Goal: Task Accomplishment & Management: Manage account settings

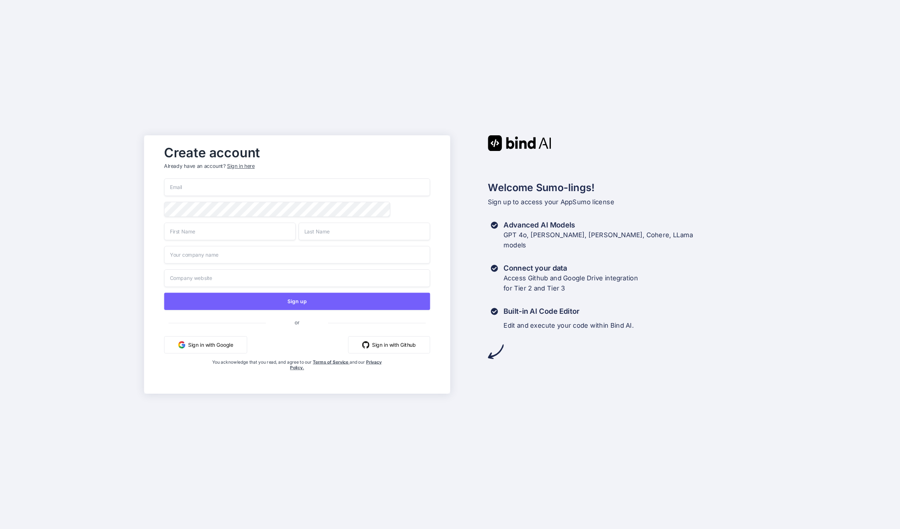
click at [193, 184] on input "email" at bounding box center [297, 187] width 266 height 18
type input "[PERSON_NAME][EMAIL_ADDRESS][DOMAIN_NAME]"
type input "Charlie"
type input "Pulver"
type input "TorroFunding"
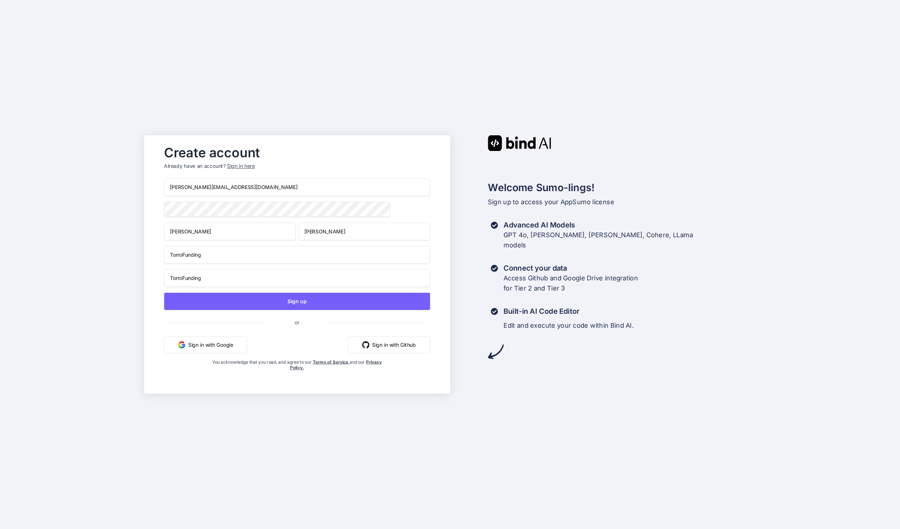
click at [93, 269] on div "Create account Already have an account? Sign in here charlie@torrofunding.com C…" at bounding box center [450, 264] width 900 height 529
click at [215, 283] on input "TorroFunding" at bounding box center [297, 278] width 266 height 18
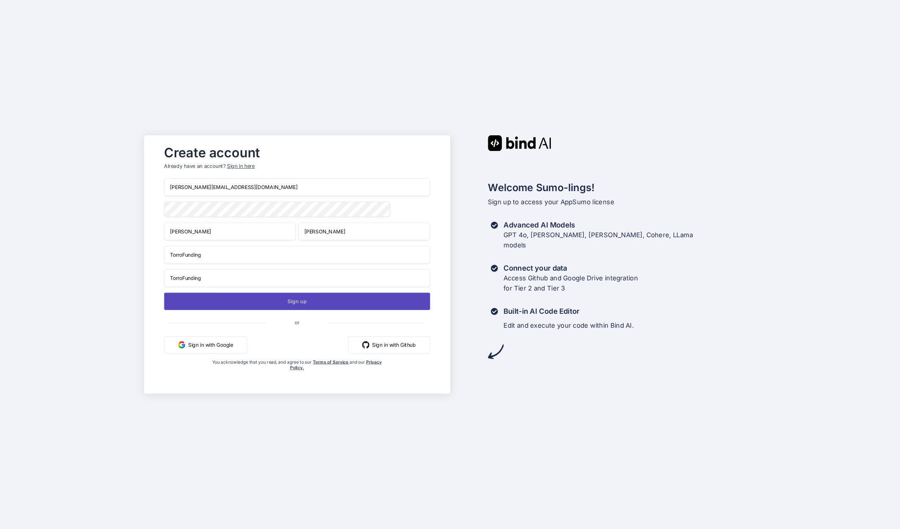
click at [299, 302] on button "Sign up" at bounding box center [297, 301] width 266 height 17
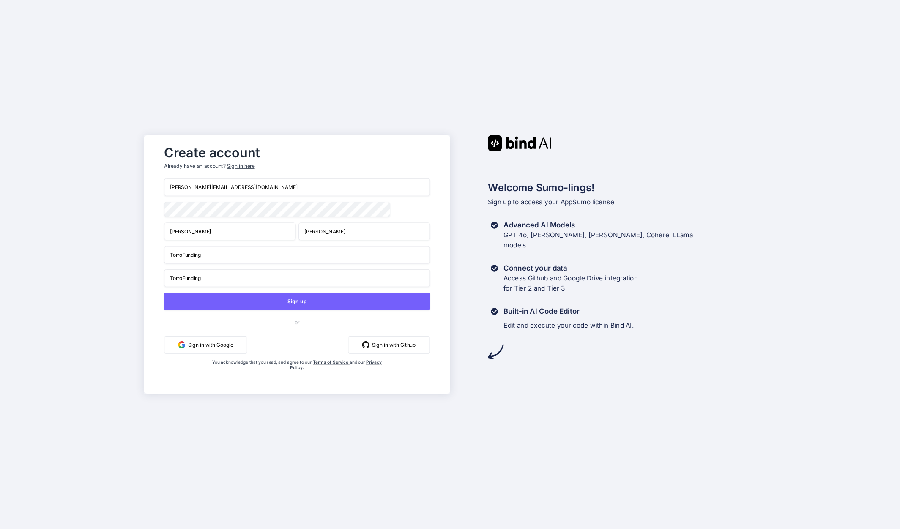
click at [221, 281] on input "TorroFunding" at bounding box center [297, 278] width 266 height 18
type input "T"
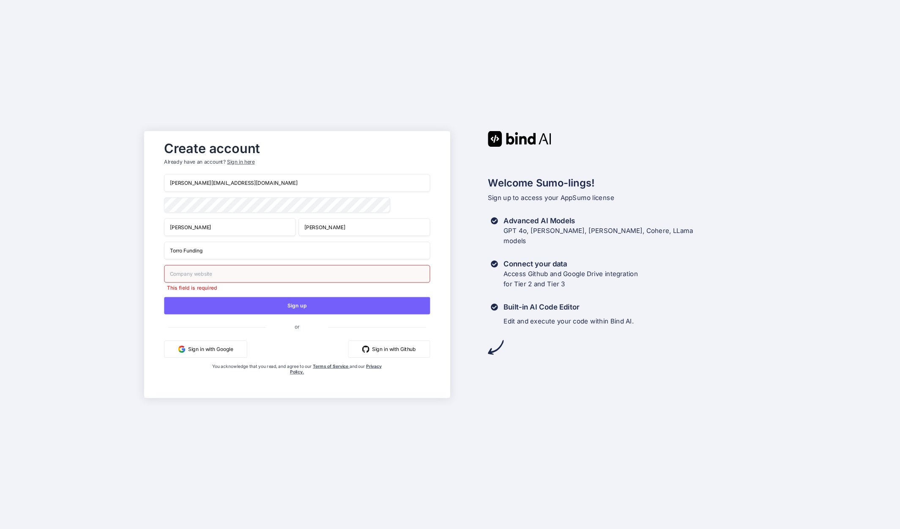
type input "Torro Funding"
type input "torro.com"
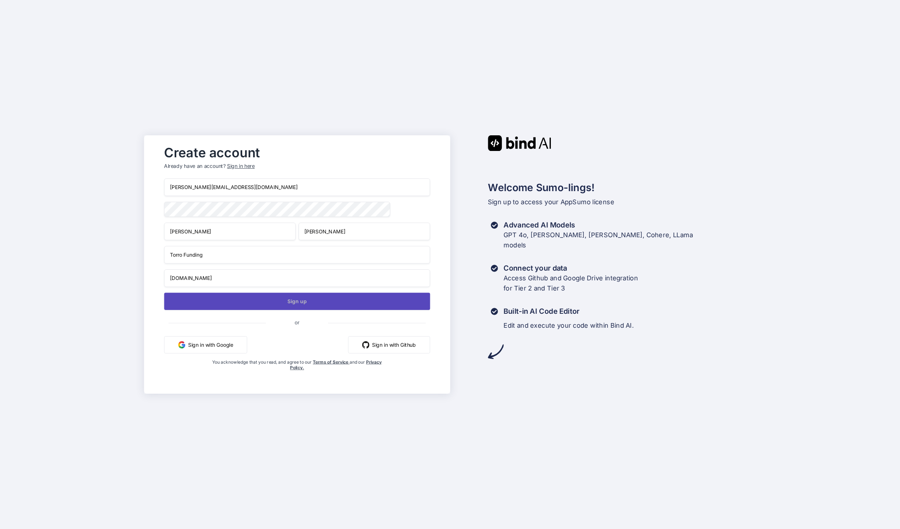
click at [298, 301] on button "Sign up" at bounding box center [297, 301] width 266 height 17
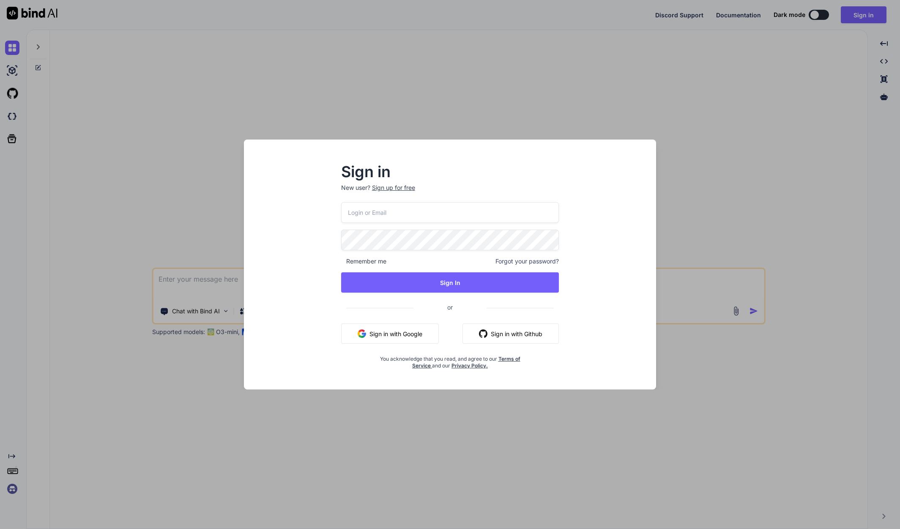
click at [365, 219] on input "email" at bounding box center [450, 212] width 218 height 21
type input "charlie@torrofunding.com"
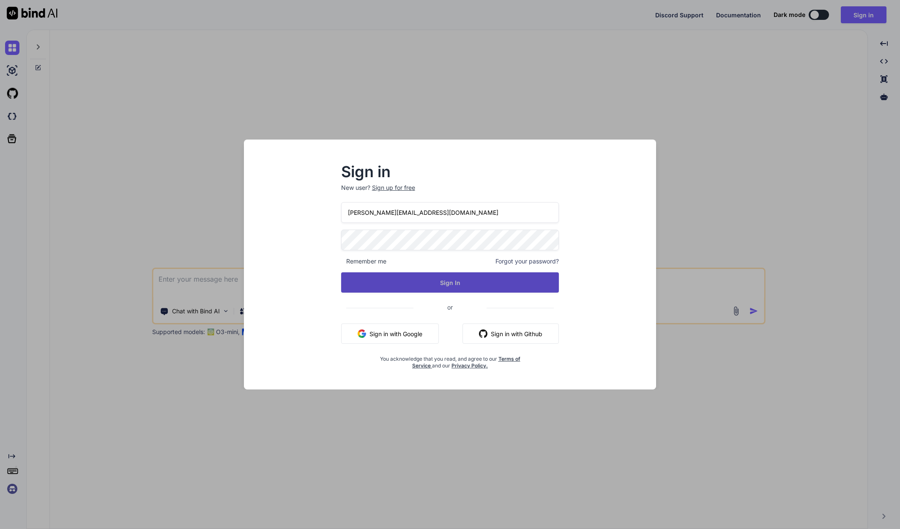
click at [462, 282] on button "Sign In" at bounding box center [450, 282] width 218 height 20
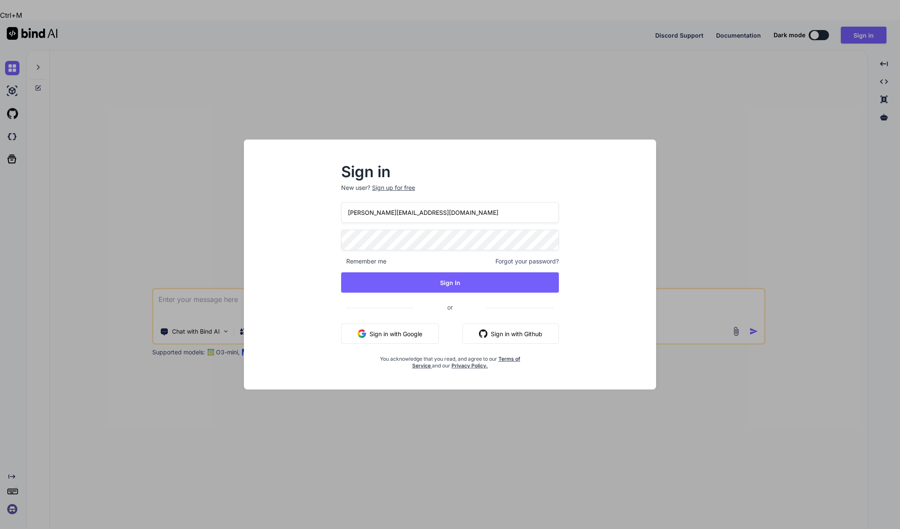
click at [329, 245] on div "Sign in New user? Sign up for free charlie@torrofunding.com Remember me Forgot …" at bounding box center [450, 267] width 245 height 204
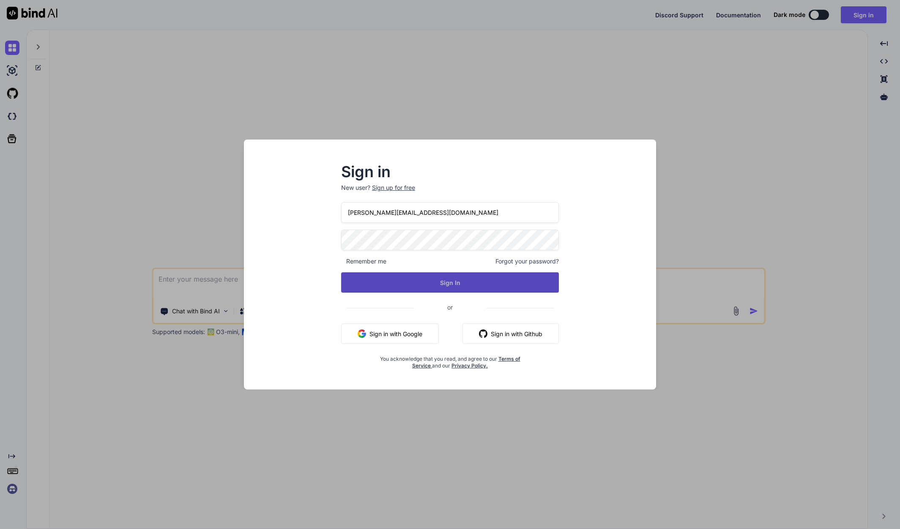
click at [442, 284] on button "Sign In" at bounding box center [450, 282] width 218 height 20
click at [521, 260] on span "Forgot your password?" at bounding box center [527, 261] width 63 height 8
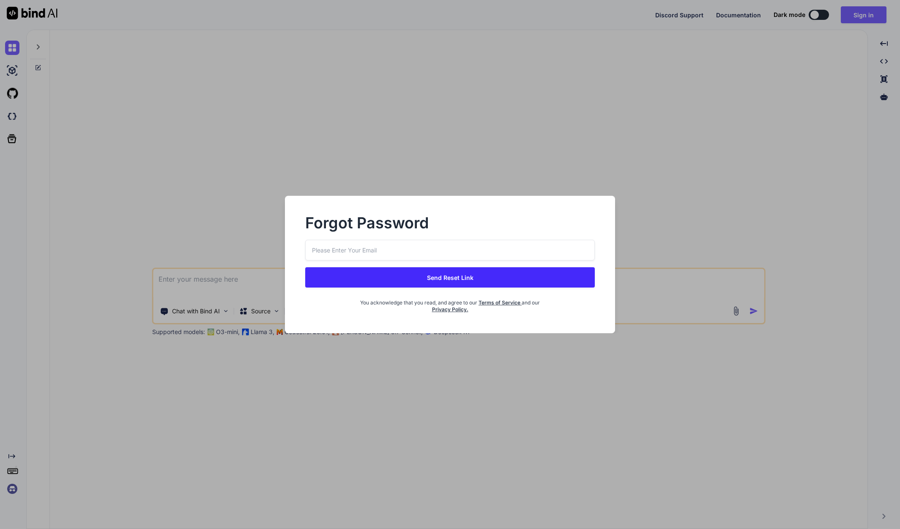
click at [378, 252] on input "email" at bounding box center [450, 250] width 290 height 21
type input "charlie@torrofunding.com"
click at [436, 278] on button "Send Reset Link" at bounding box center [450, 277] width 290 height 20
click at [453, 278] on button "Send Reset Link" at bounding box center [450, 277] width 290 height 20
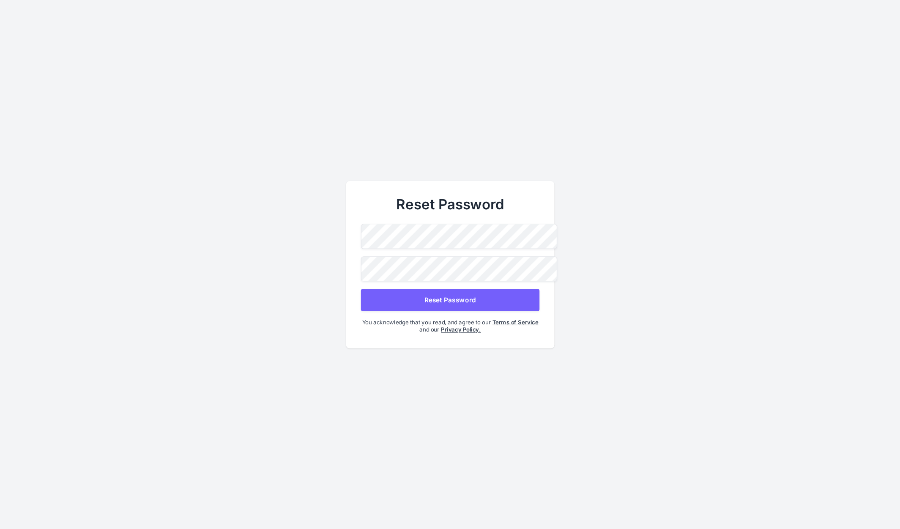
click at [247, 241] on main "Reset Password Reset Password You acknowledge that you read, and agree to our T…" at bounding box center [450, 264] width 900 height 529
click at [273, 248] on main "Reset Password Reset Password You acknowledge that you read, and agree to our T…" at bounding box center [450, 264] width 900 height 529
click at [454, 296] on button "Reset Password" at bounding box center [450, 299] width 178 height 22
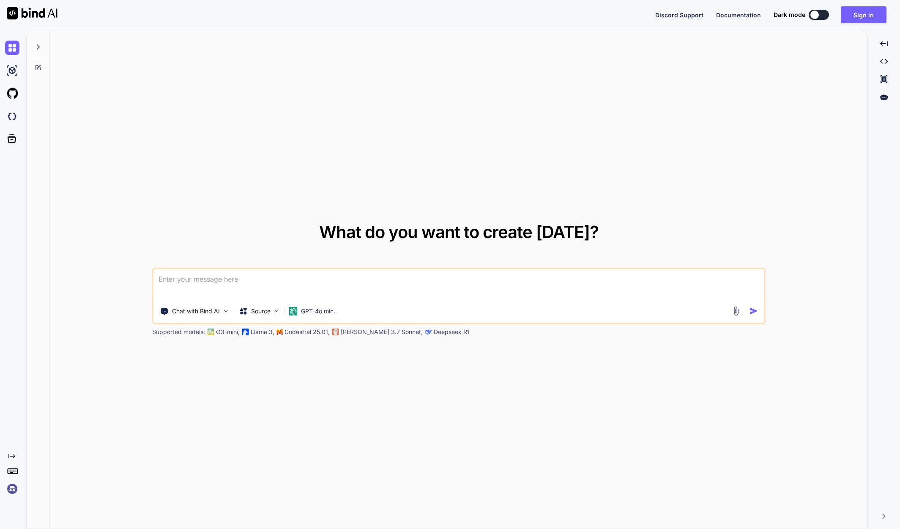
click at [538, 106] on div "What do you want to create today? Chat with Bind AI Source GPT-4o min.. Support…" at bounding box center [459, 279] width 818 height 499
click at [864, 15] on button "Sign in" at bounding box center [864, 14] width 46 height 17
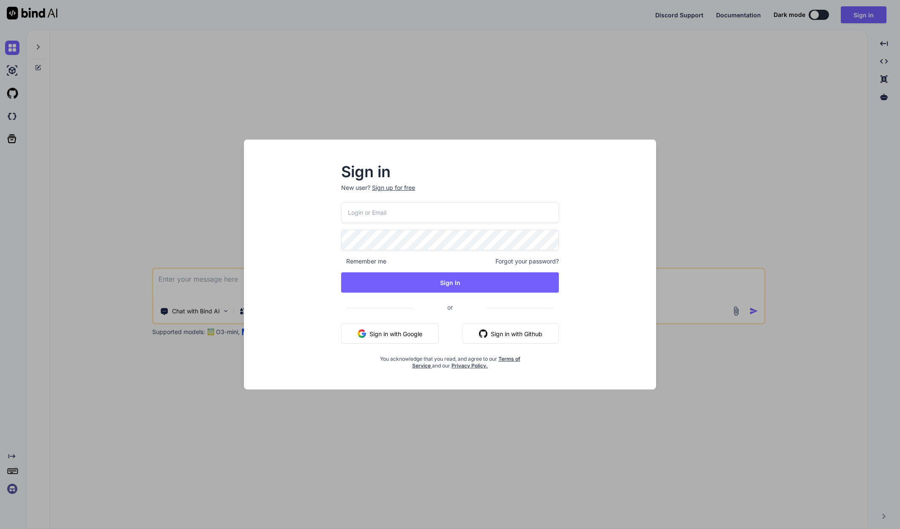
click at [378, 217] on input "email" at bounding box center [450, 212] width 218 height 21
type input "[PERSON_NAME][EMAIL_ADDRESS][DOMAIN_NAME]"
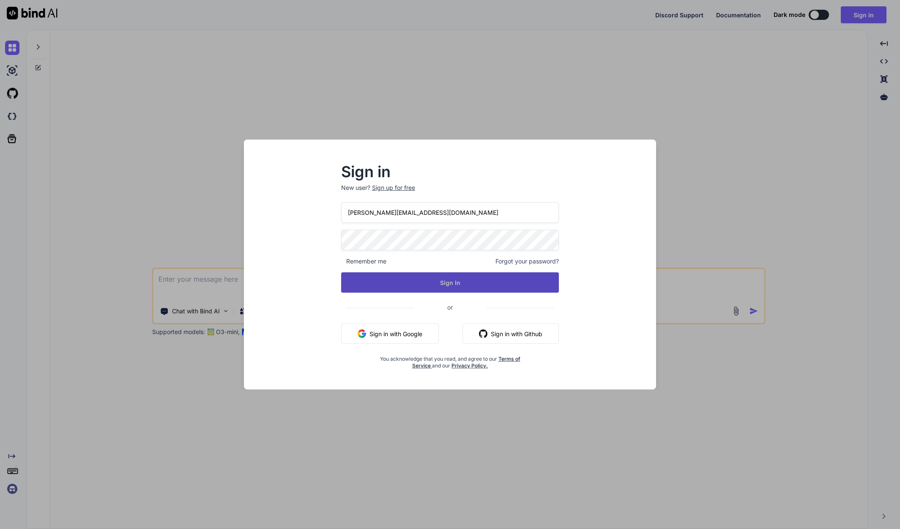
click at [449, 280] on button "Sign In" at bounding box center [450, 282] width 218 height 20
